Goal: Transaction & Acquisition: Purchase product/service

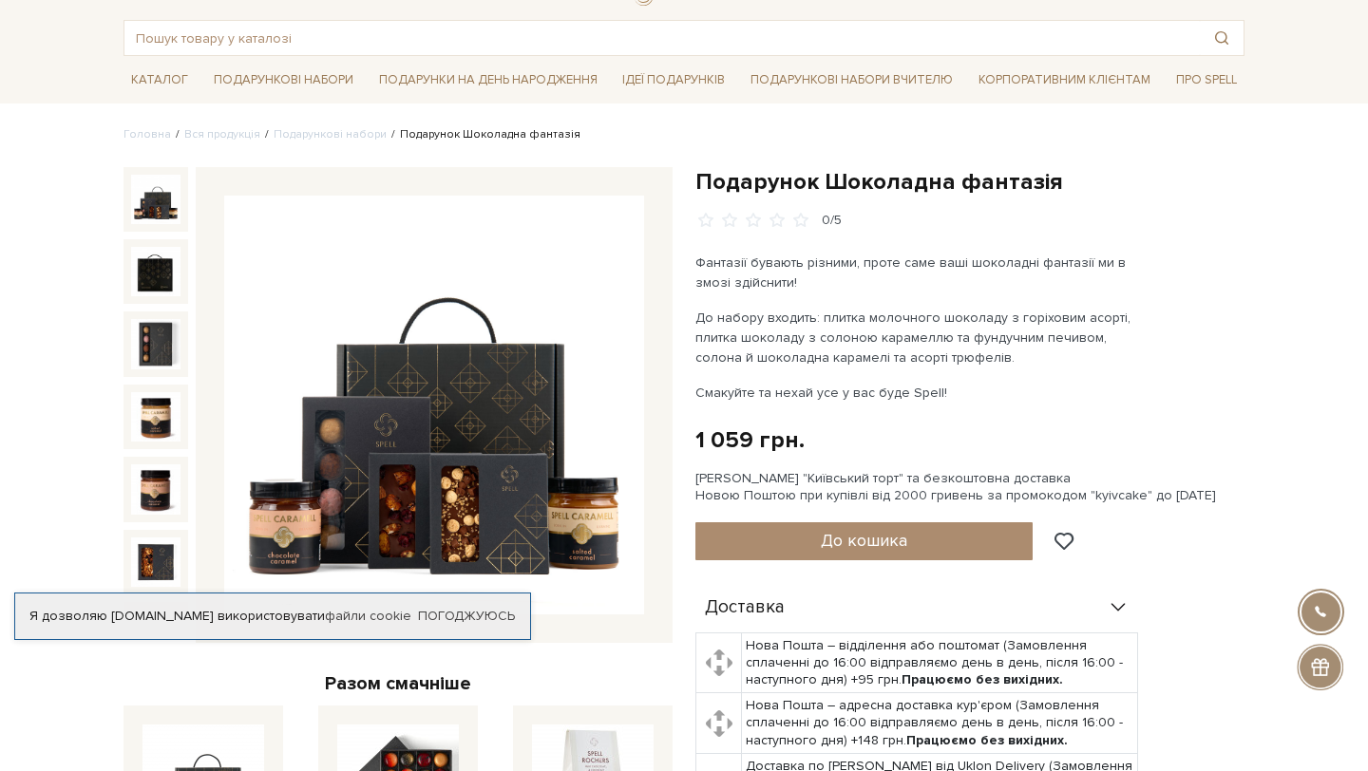
scroll to position [89, 0]
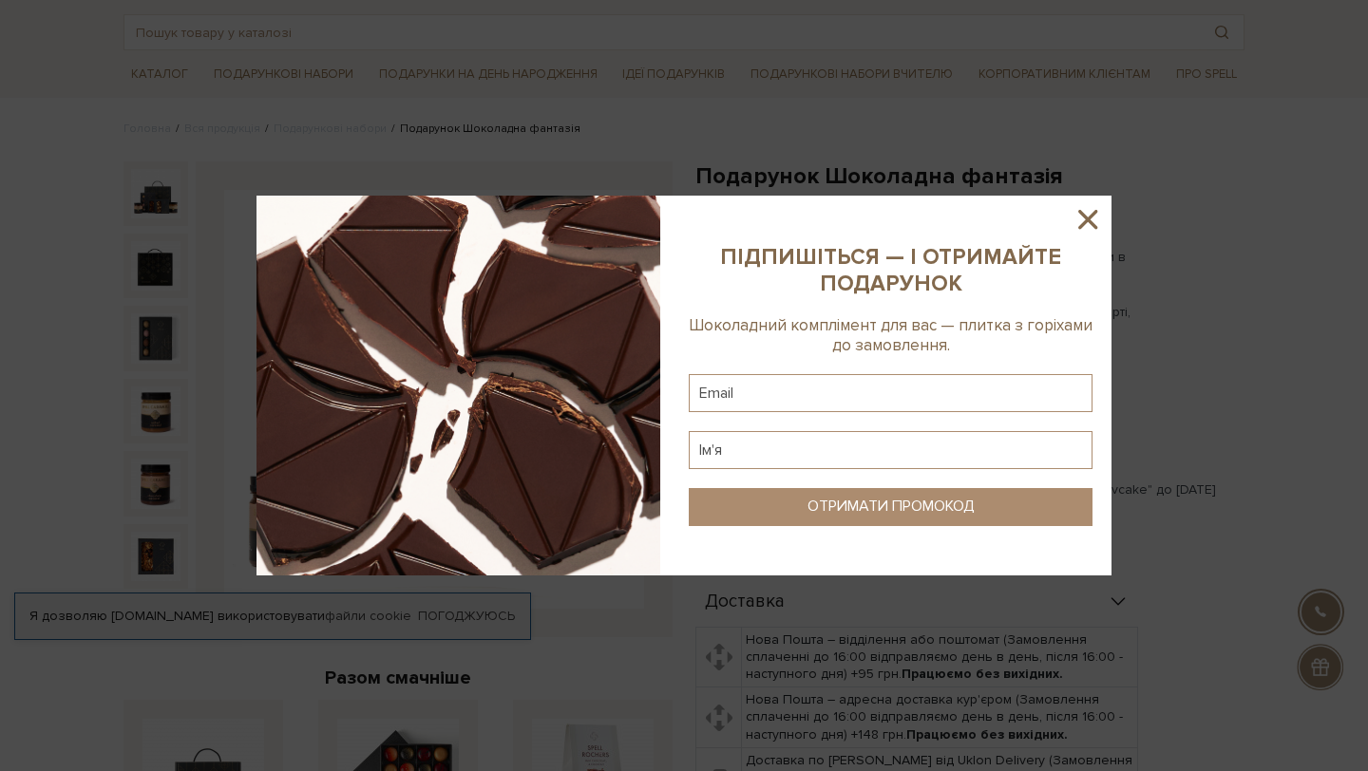
click at [1085, 223] on icon at bounding box center [1087, 219] width 32 height 32
click at [1085, 223] on div at bounding box center [684, 385] width 1368 height 771
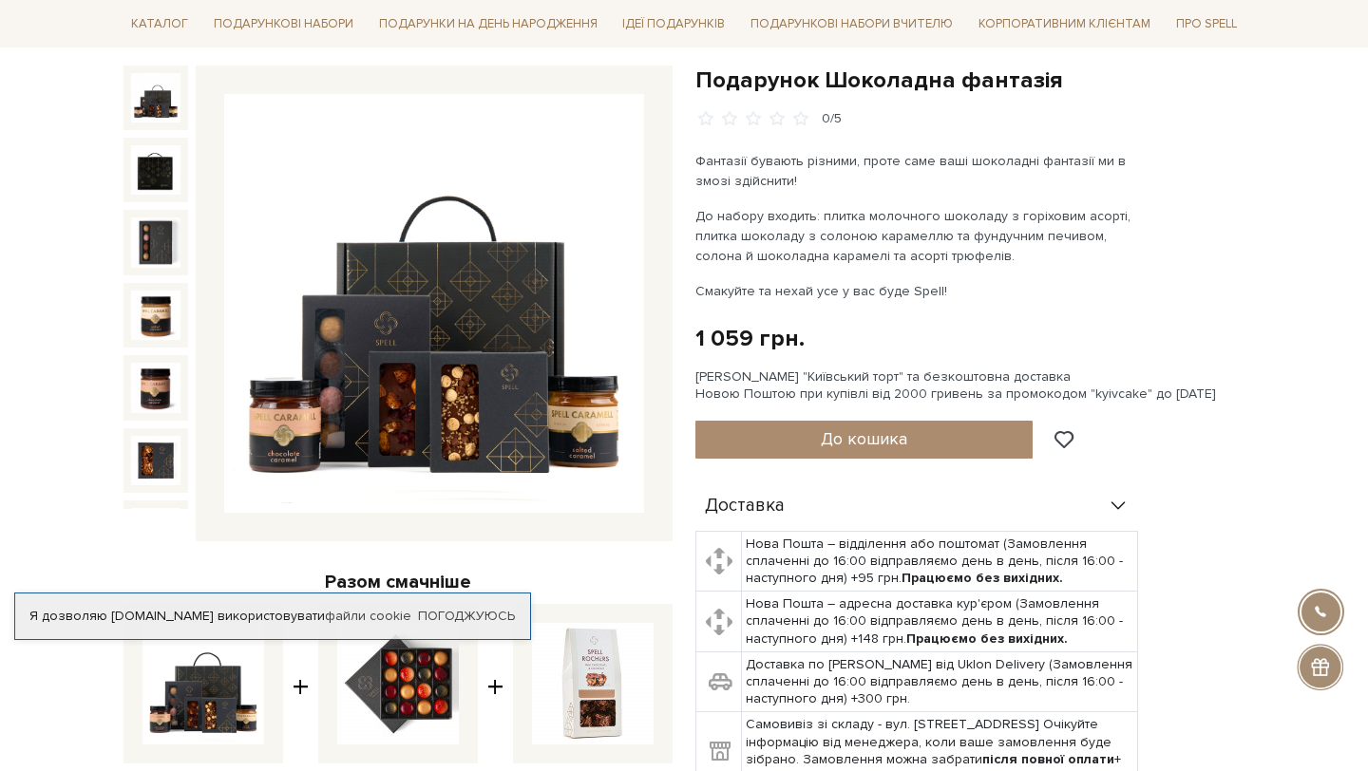
scroll to position [187, 0]
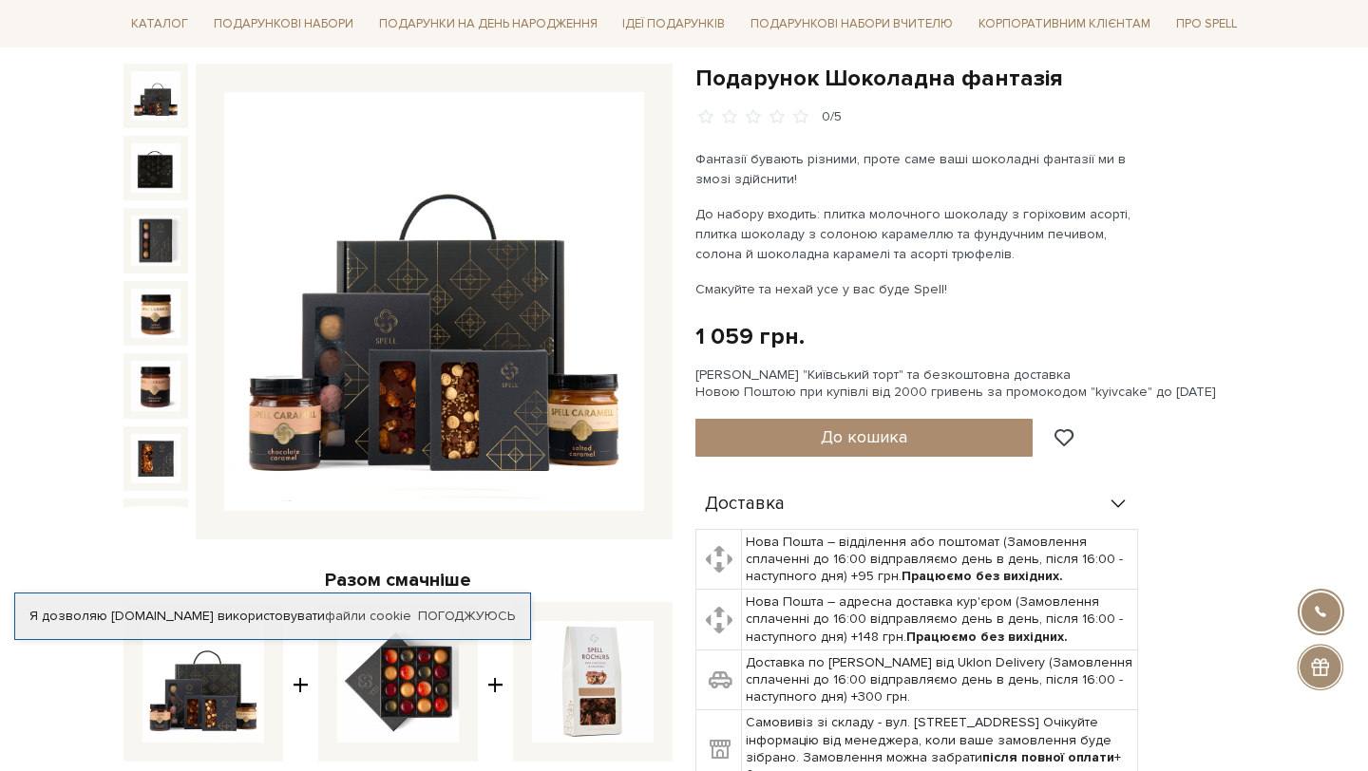
click at [1323, 669] on div at bounding box center [1319, 667] width 47 height 47
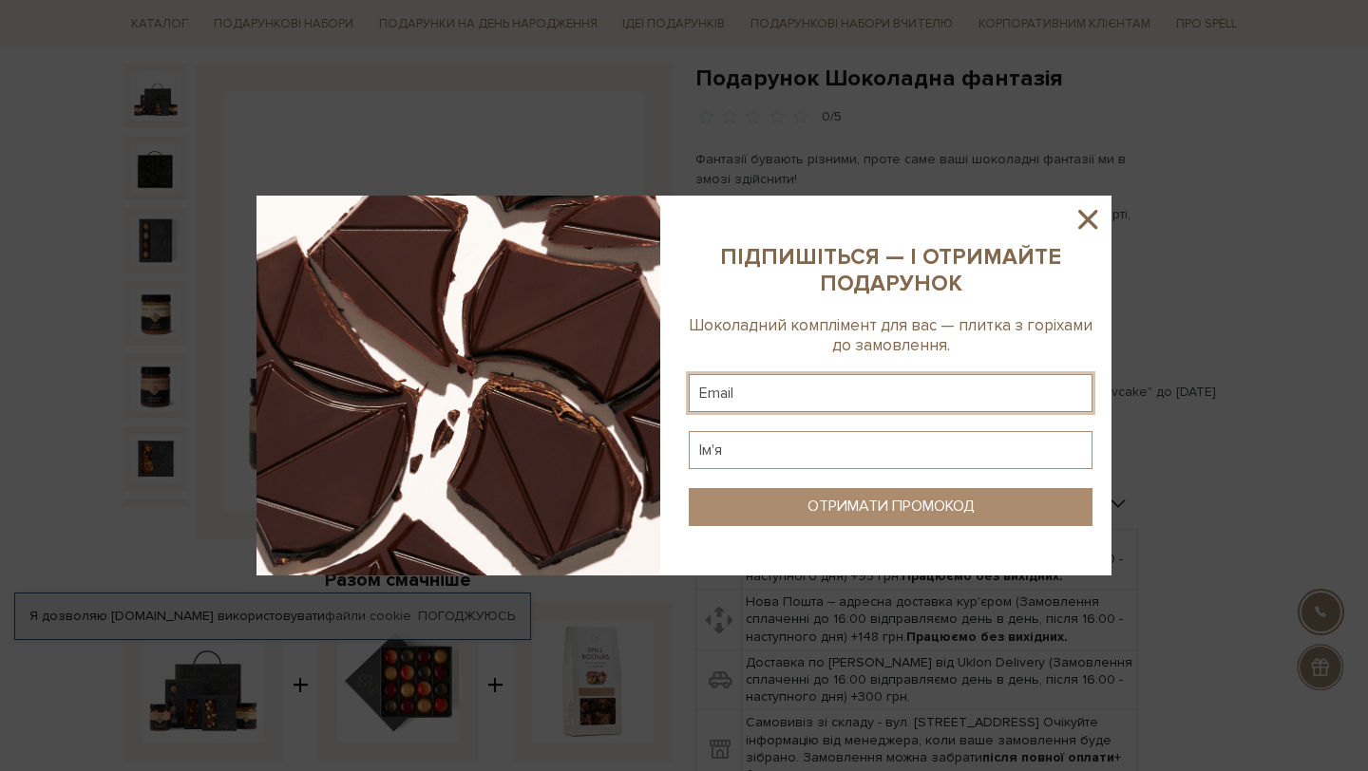
click at [959, 406] on input "text" at bounding box center [891, 393] width 404 height 38
click at [1075, 224] on icon at bounding box center [1087, 219] width 32 height 32
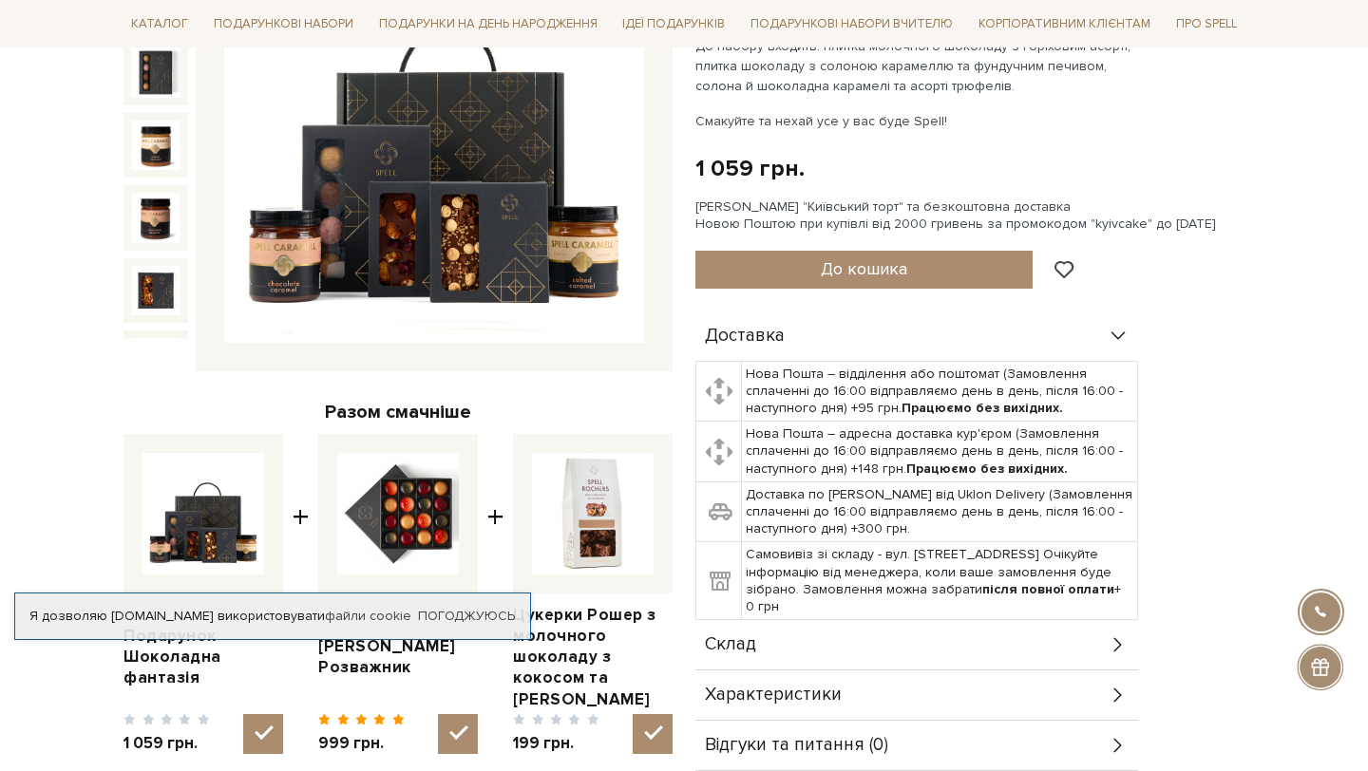
scroll to position [356, 0]
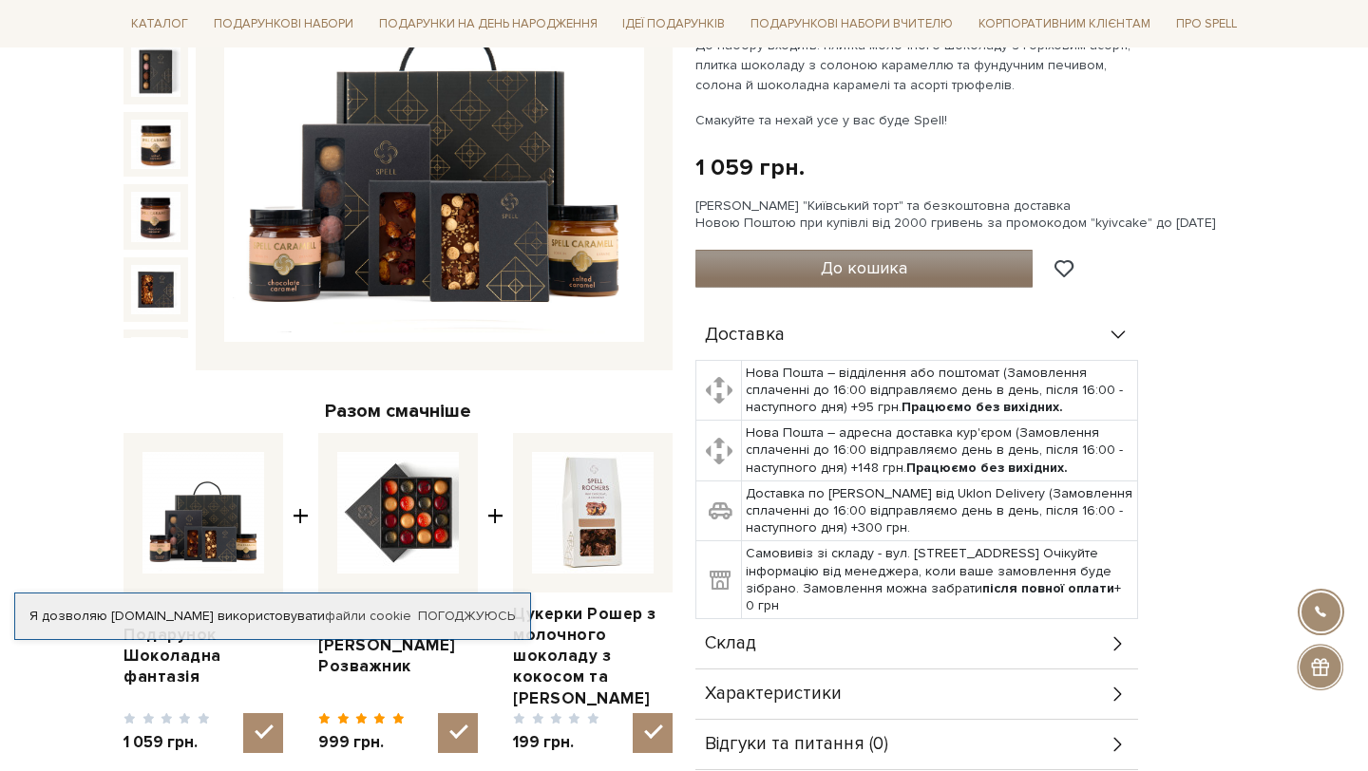
click at [897, 260] on span "До кошика" at bounding box center [864, 267] width 86 height 21
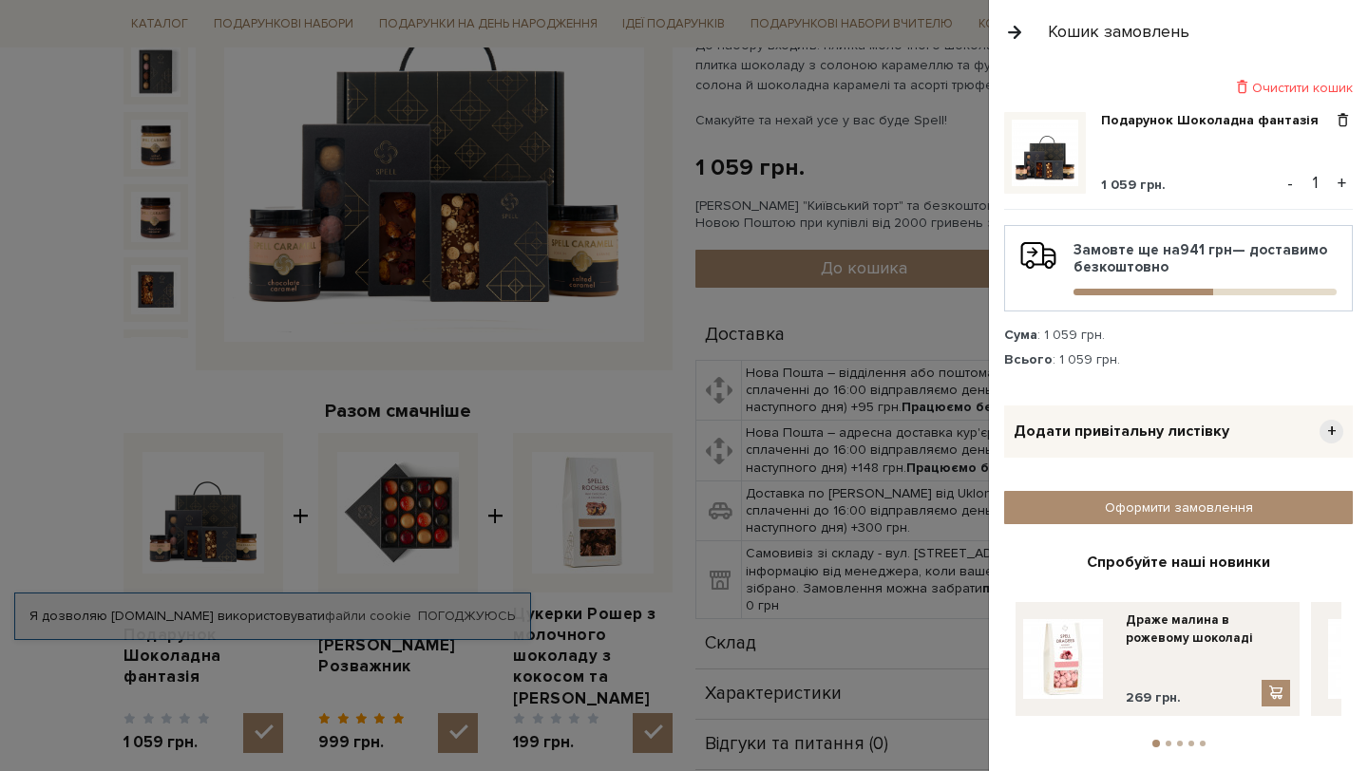
click at [1270, 428] on div "Додати привітальну листівку +" at bounding box center [1178, 432] width 349 height 52
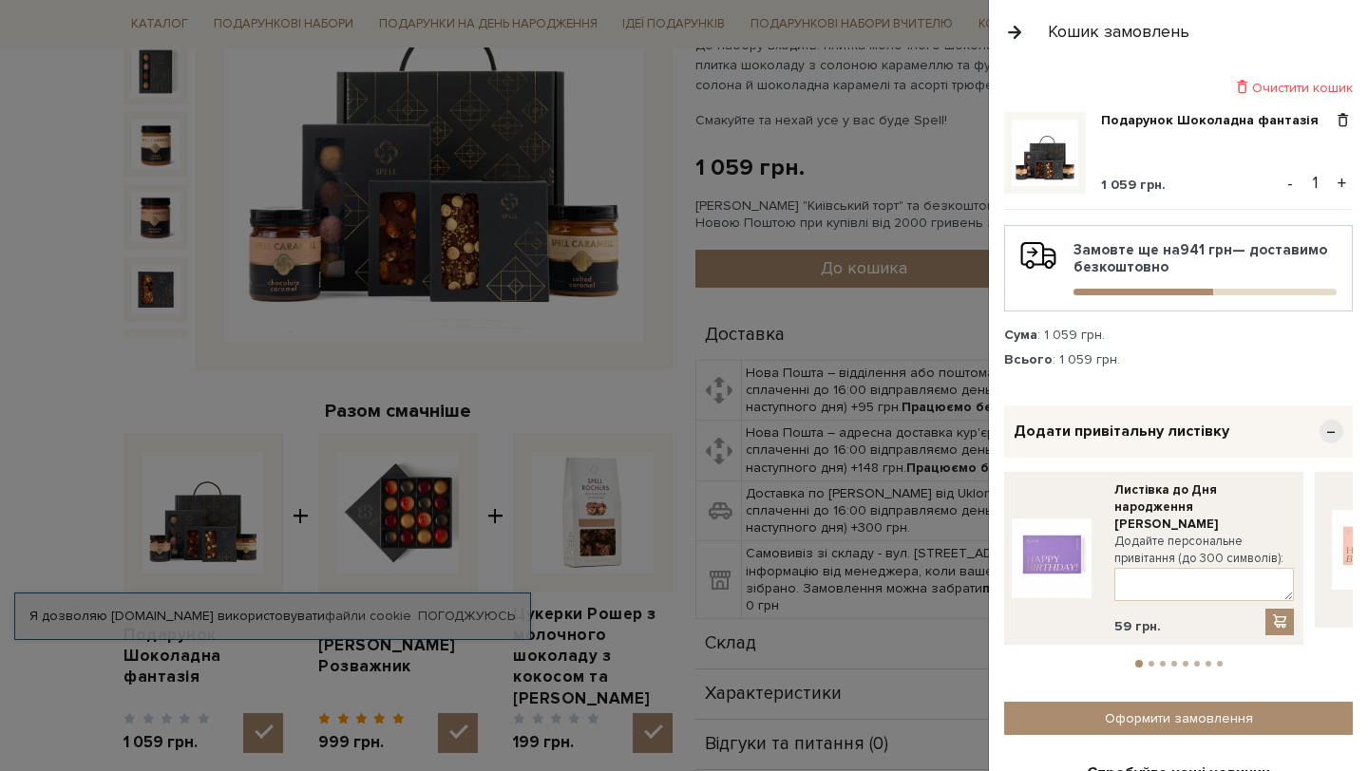
click at [1329, 438] on span "−" at bounding box center [1331, 432] width 24 height 24
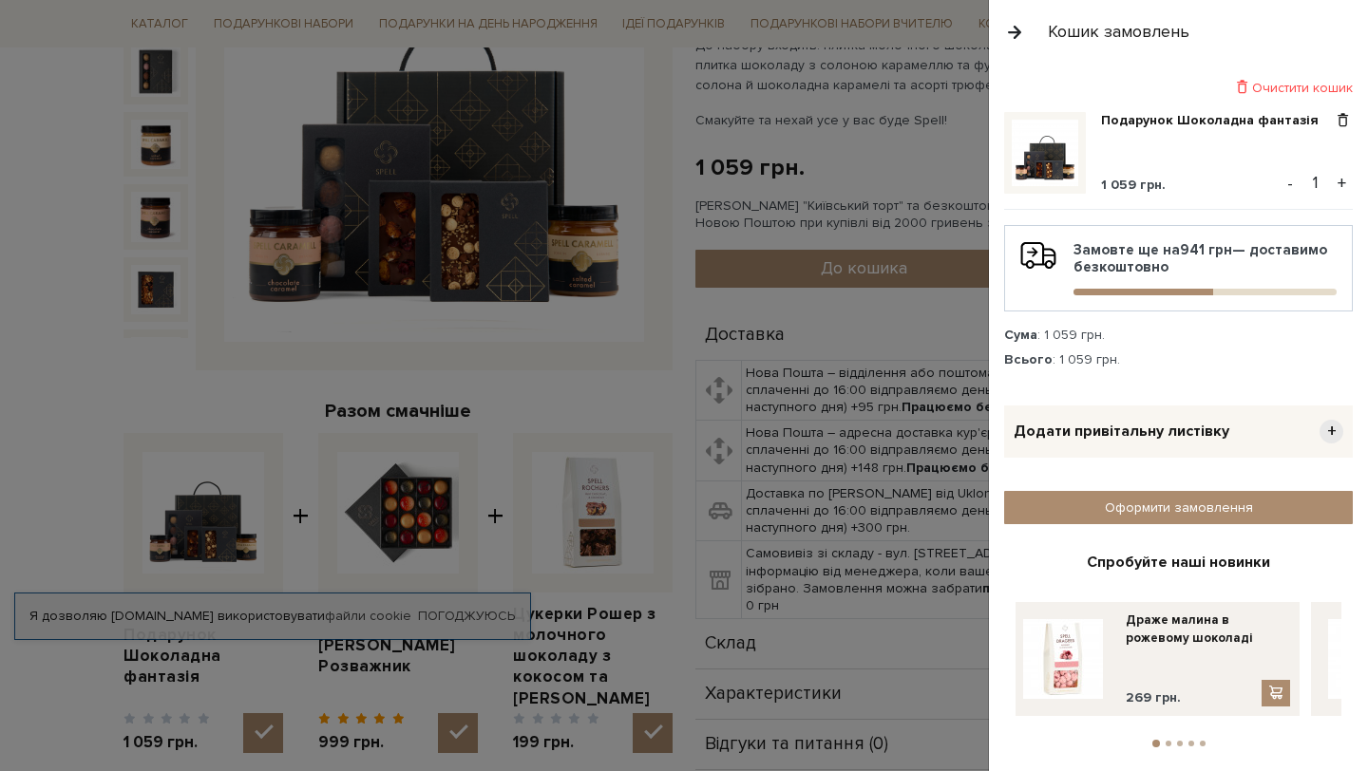
click at [1231, 407] on div "Додати привітальну листівку +" at bounding box center [1178, 432] width 349 height 52
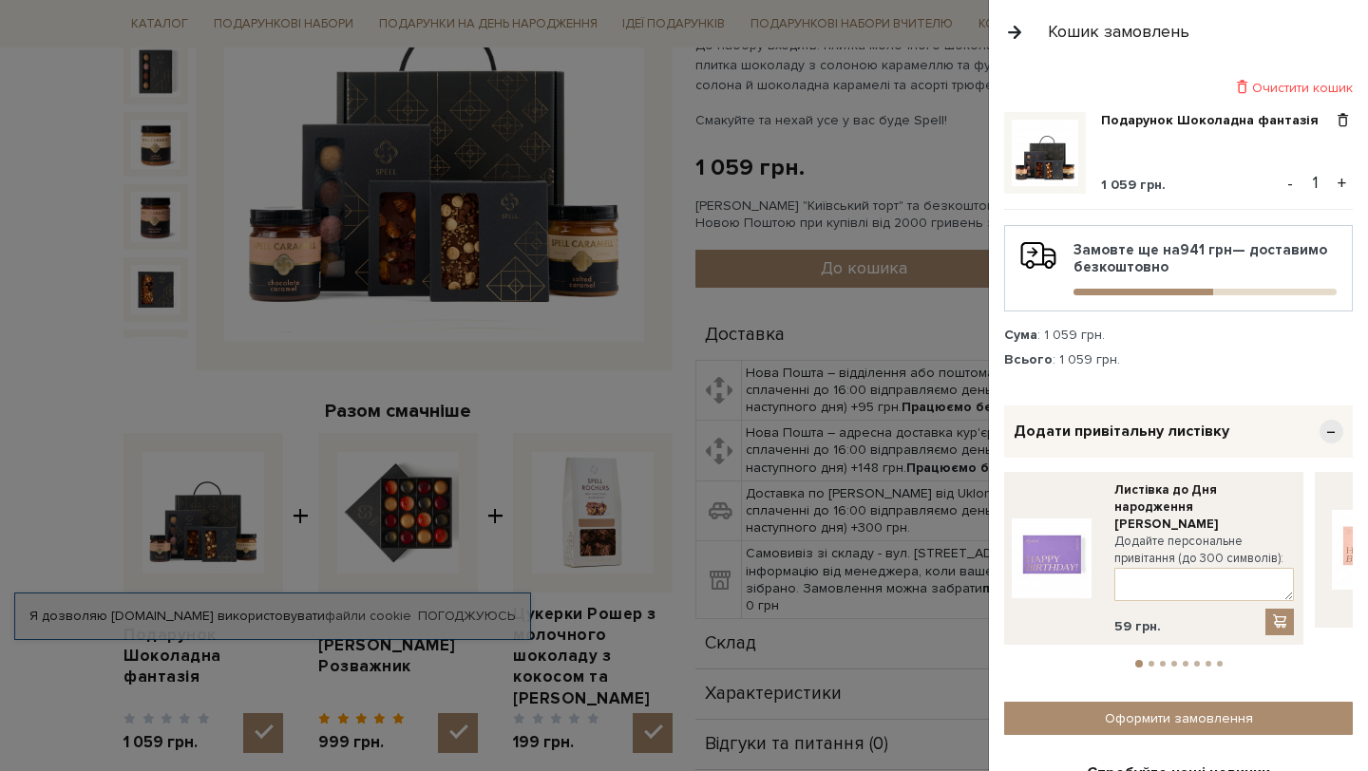
click at [1155, 661] on li "2" at bounding box center [1150, 664] width 11 height 6
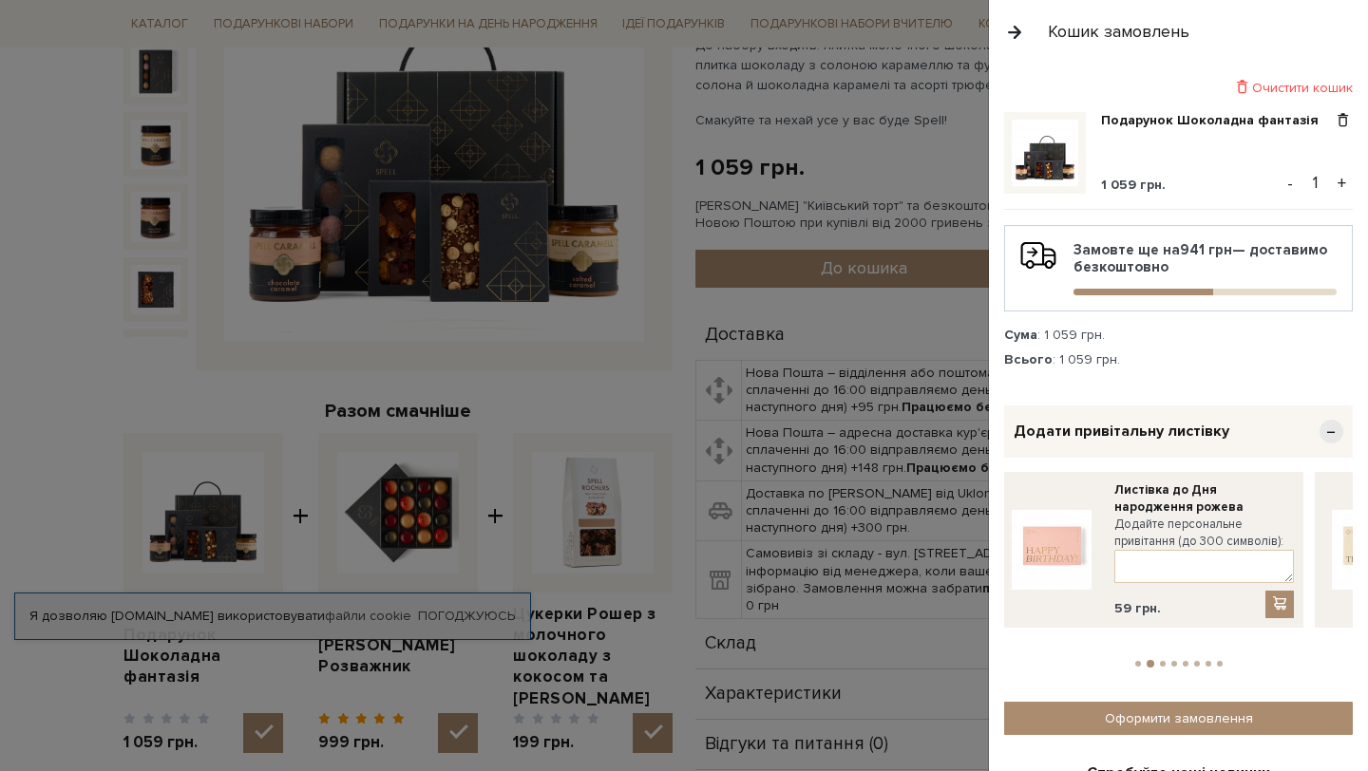
click at [1164, 661] on li "3" at bounding box center [1162, 664] width 11 height 6
